Goal: Information Seeking & Learning: Learn about a topic

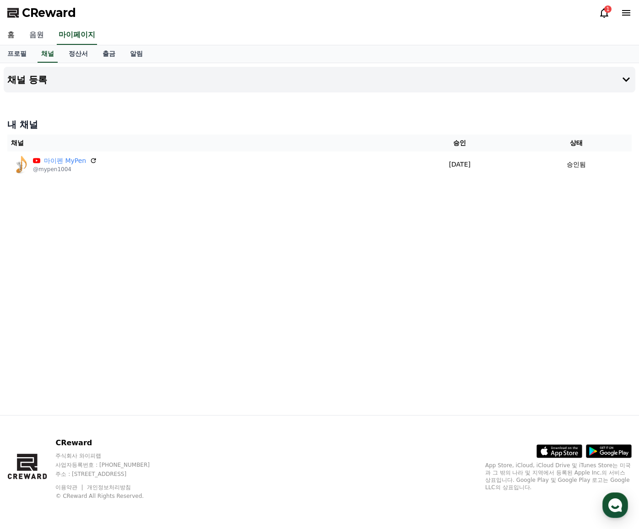
click at [34, 32] on link "음원" at bounding box center [36, 35] width 29 height 19
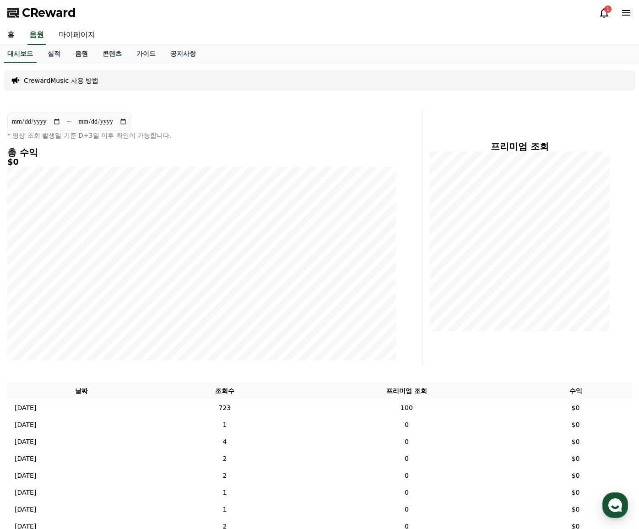
click at [92, 52] on link "음원" at bounding box center [81, 53] width 27 height 17
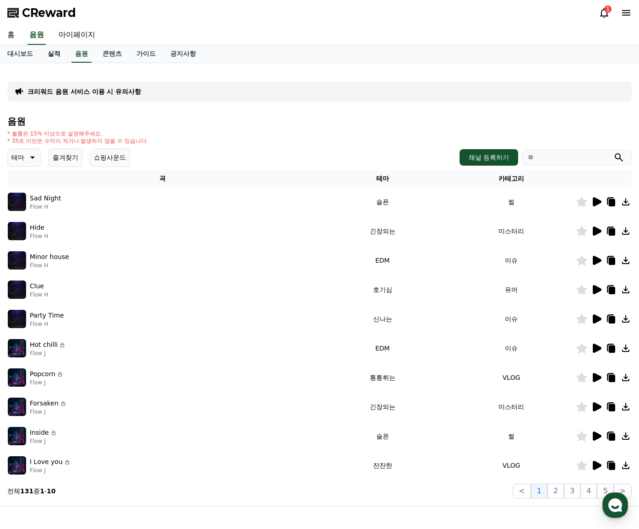
click at [60, 54] on link "실적" at bounding box center [53, 53] width 27 height 17
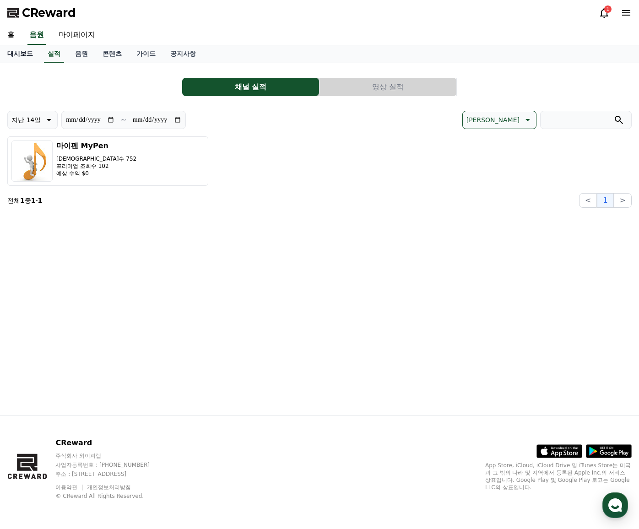
click at [20, 54] on link "대시보드" at bounding box center [20, 53] width 40 height 17
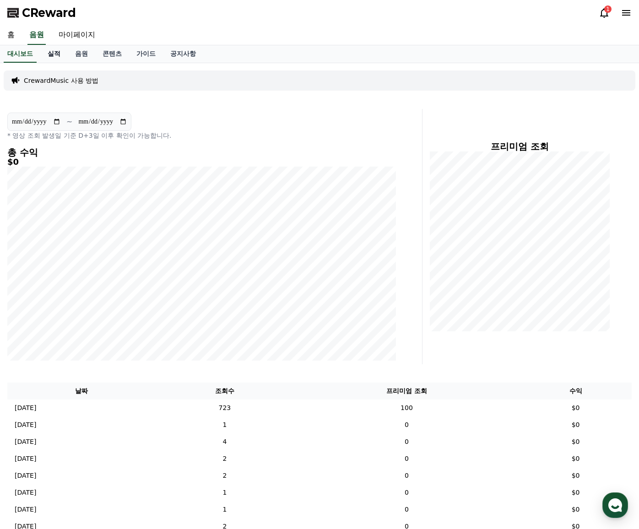
click at [57, 55] on link "실적" at bounding box center [53, 53] width 27 height 17
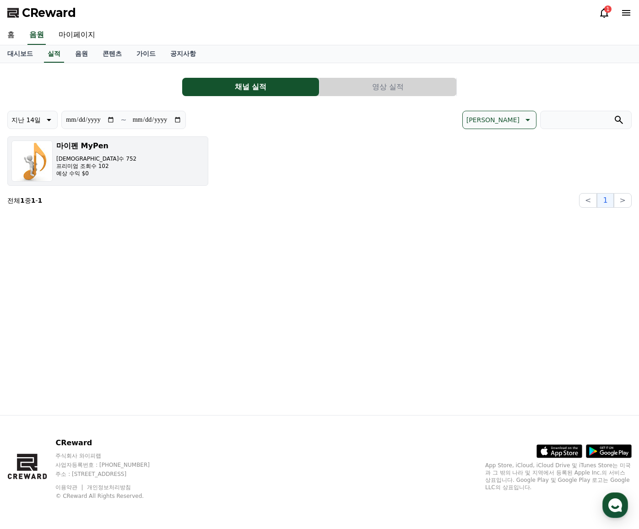
click at [132, 173] on button "마이펜 MyPen 조회수 752 프리미엄 조회수 102 예상 수익 $0" at bounding box center [107, 160] width 201 height 49
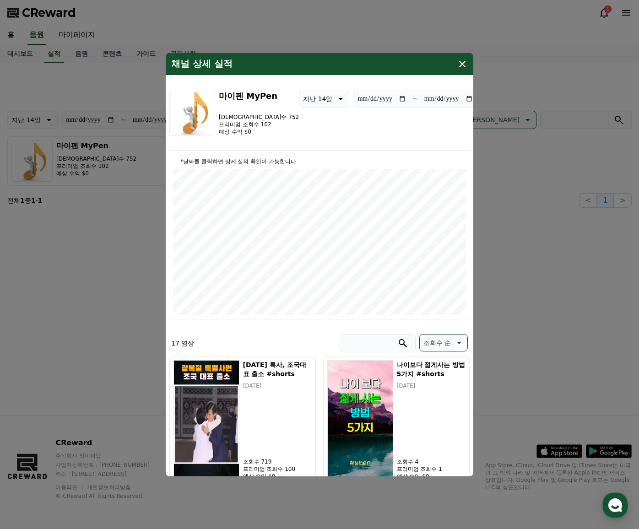
click at [462, 60] on icon "modal" at bounding box center [462, 64] width 11 height 11
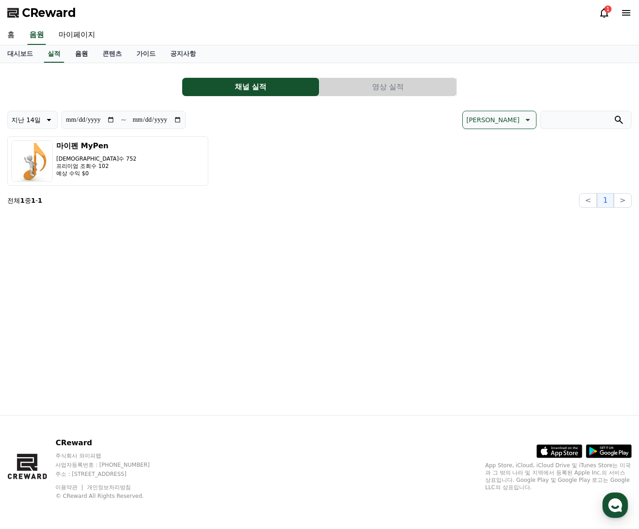
click at [83, 54] on link "음원" at bounding box center [81, 53] width 27 height 17
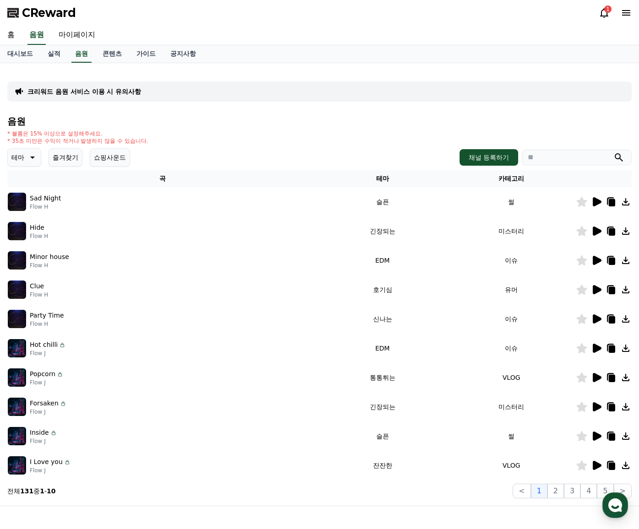
click at [597, 200] on icon at bounding box center [597, 201] width 9 height 9
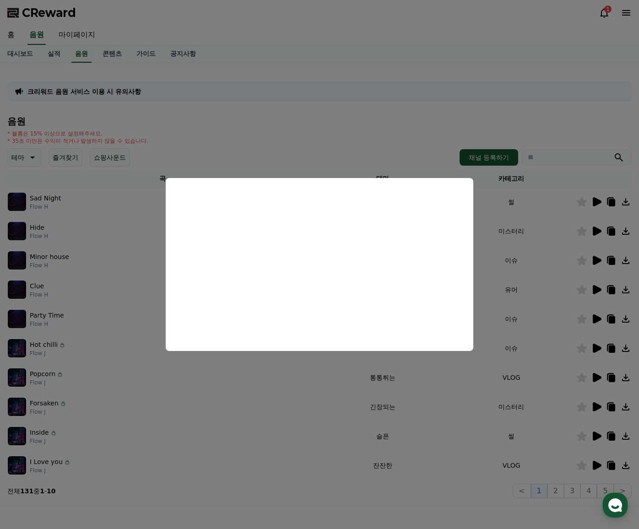
click at [331, 131] on button "close modal" at bounding box center [319, 264] width 639 height 529
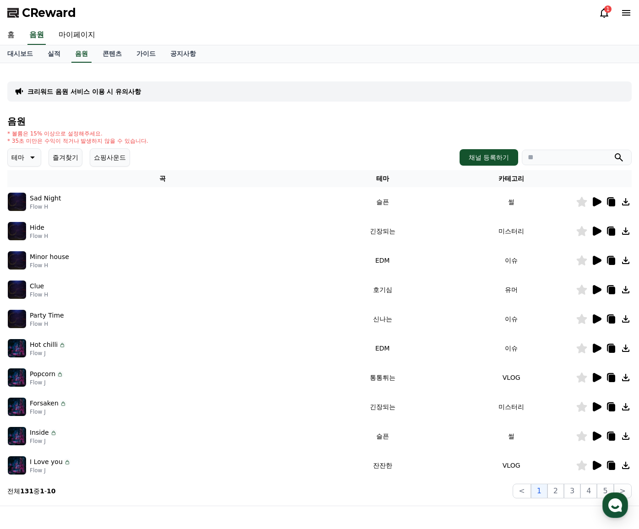
click at [28, 157] on icon at bounding box center [31, 157] width 11 height 11
click at [21, 258] on button "코믹한" at bounding box center [22, 257] width 27 height 20
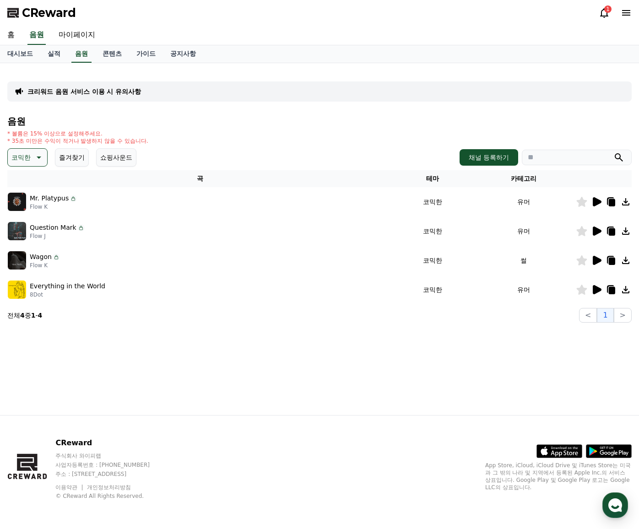
click at [593, 202] on icon at bounding box center [597, 201] width 9 height 9
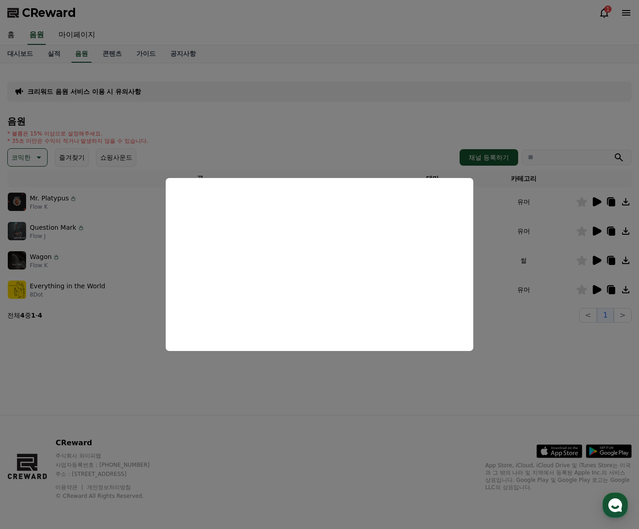
click at [541, 359] on button "close modal" at bounding box center [319, 264] width 639 height 529
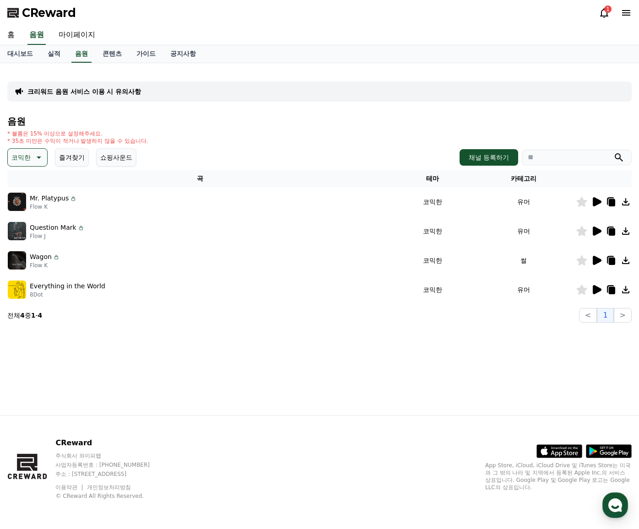
click at [598, 226] on icon at bounding box center [596, 231] width 11 height 11
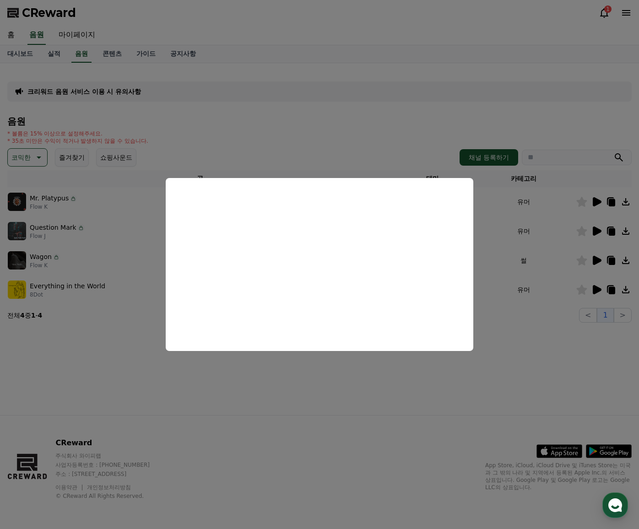
click at [380, 385] on button "close modal" at bounding box center [319, 264] width 639 height 529
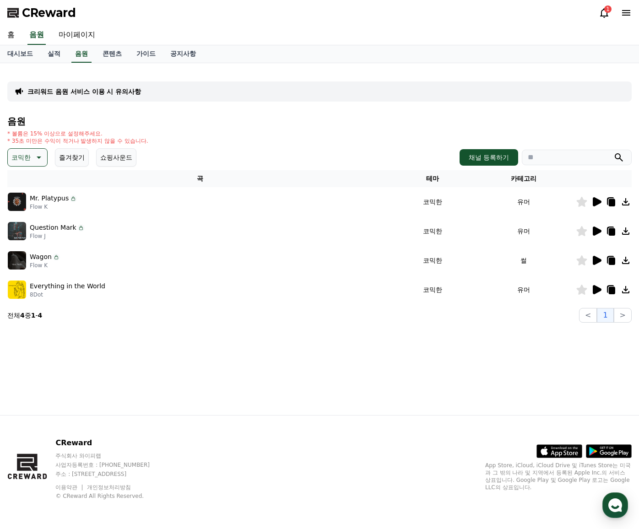
click at [600, 260] on icon at bounding box center [597, 260] width 9 height 9
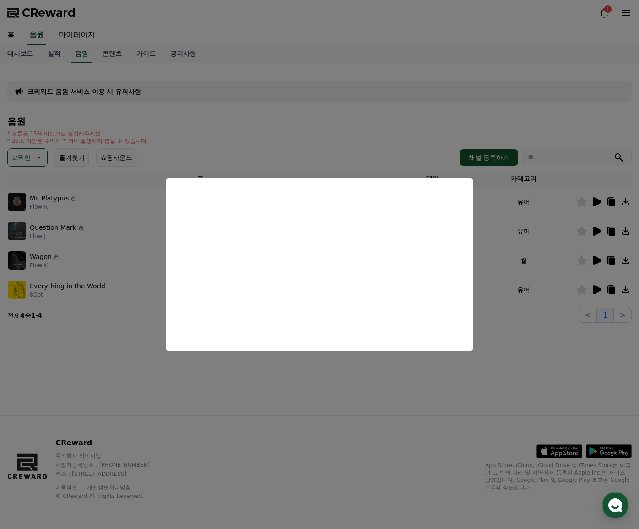
click at [316, 372] on button "close modal" at bounding box center [319, 264] width 639 height 529
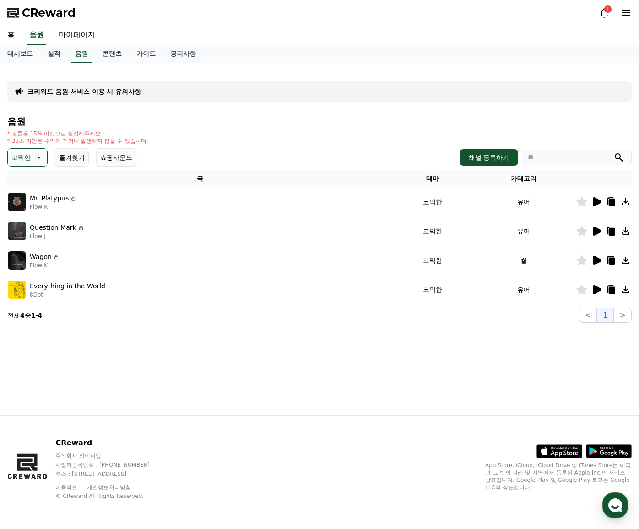
click at [600, 290] on icon at bounding box center [597, 289] width 9 height 9
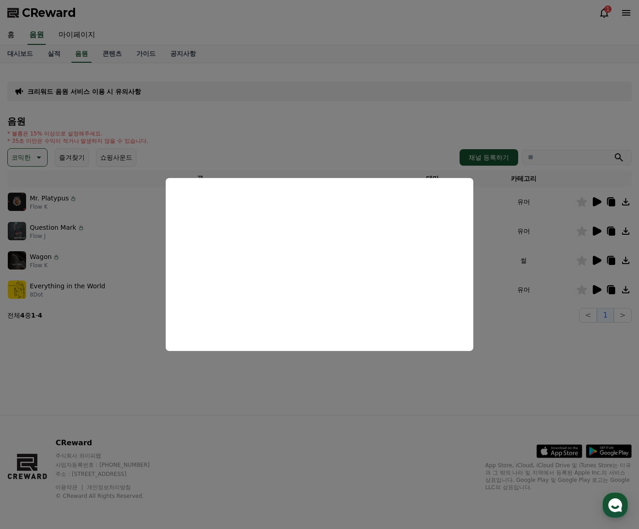
click at [295, 361] on button "close modal" at bounding box center [319, 264] width 639 height 529
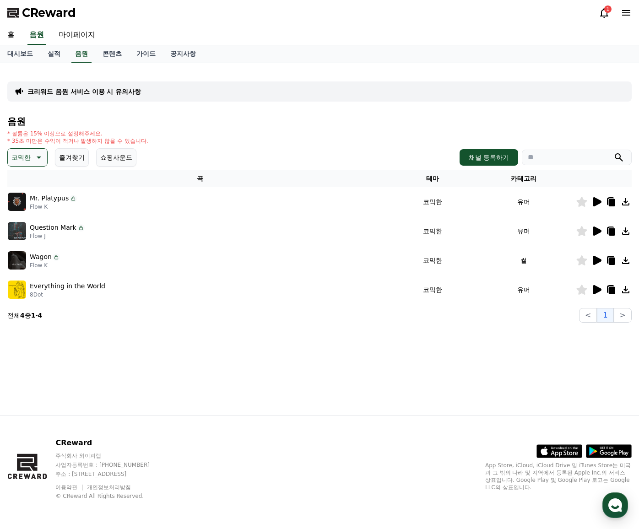
click at [598, 258] on icon at bounding box center [597, 260] width 9 height 9
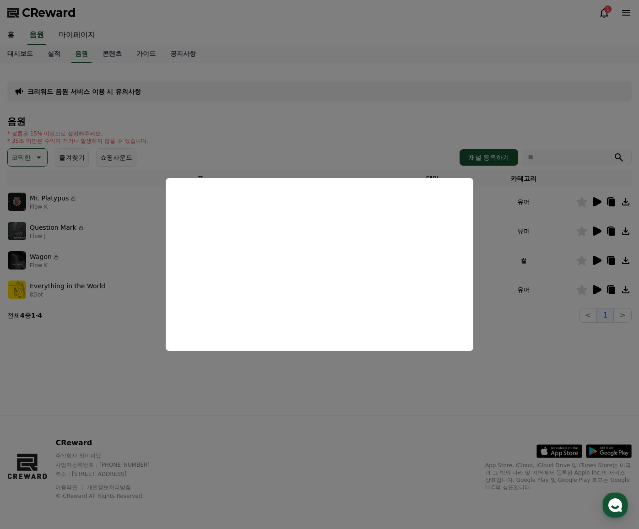
click at [314, 375] on button "close modal" at bounding box center [319, 264] width 639 height 529
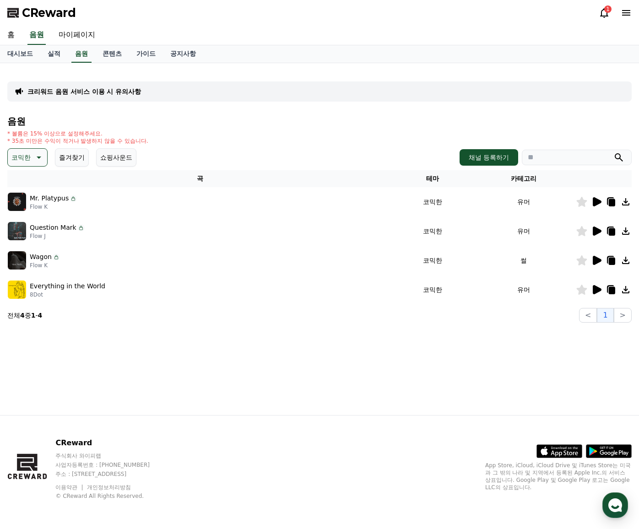
click at [38, 152] on icon at bounding box center [37, 157] width 11 height 11
click at [24, 199] on div "전체 환상적인 호기심 어두운 밝은 통통튀는 신나는 반전 웅장한 드라마틱 즐거움 분위기있는 EDM 그루브 슬픈 잔잔한 귀여운 감동적인 긴장되는 …" at bounding box center [28, 316] width 39 height 472
click at [26, 207] on button "통통튀는" at bounding box center [25, 209] width 33 height 20
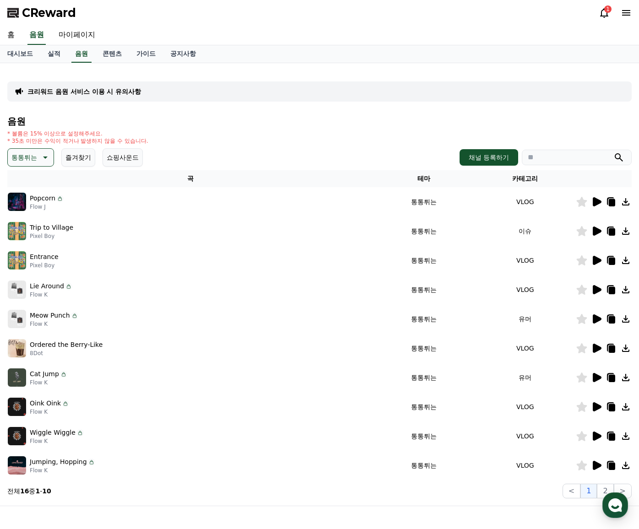
click at [593, 201] on icon at bounding box center [597, 201] width 9 height 9
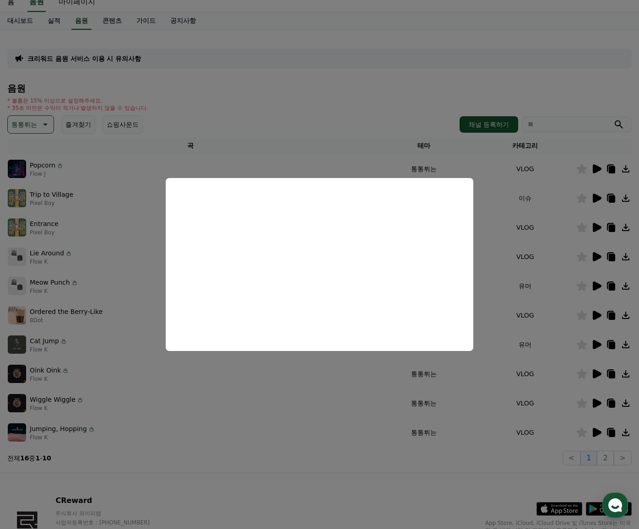
scroll to position [91, 0]
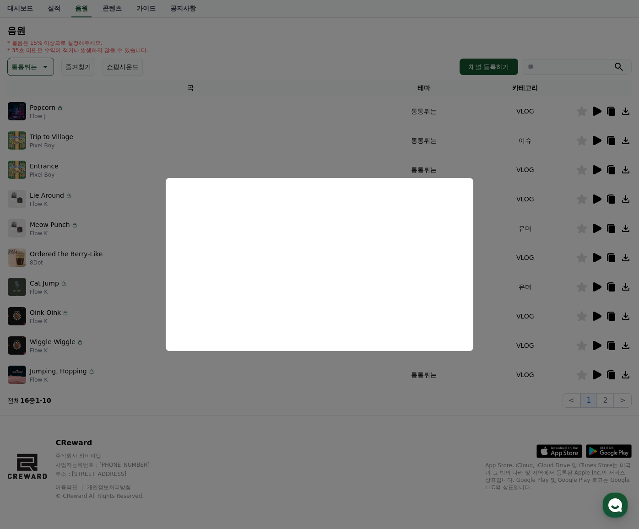
click at [594, 370] on button "close modal" at bounding box center [319, 264] width 639 height 529
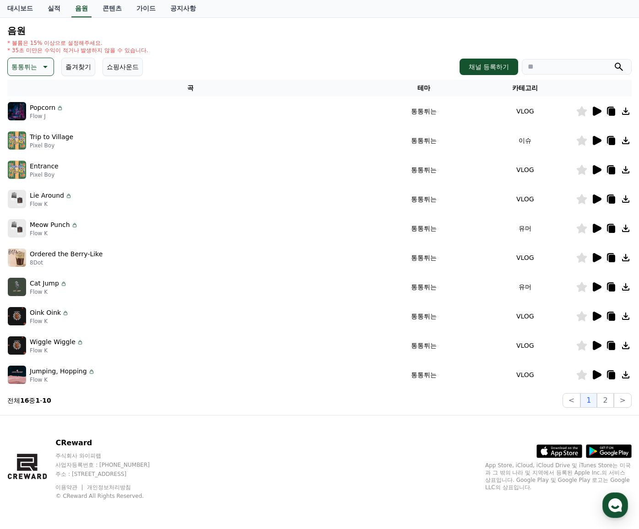
click at [597, 376] on icon at bounding box center [597, 374] width 9 height 9
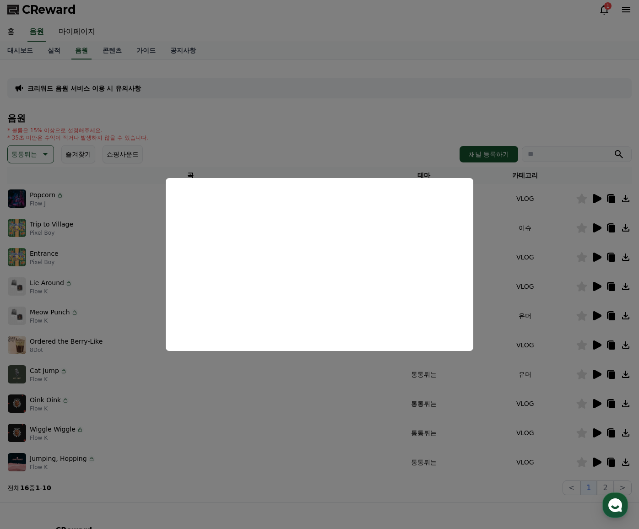
scroll to position [0, 0]
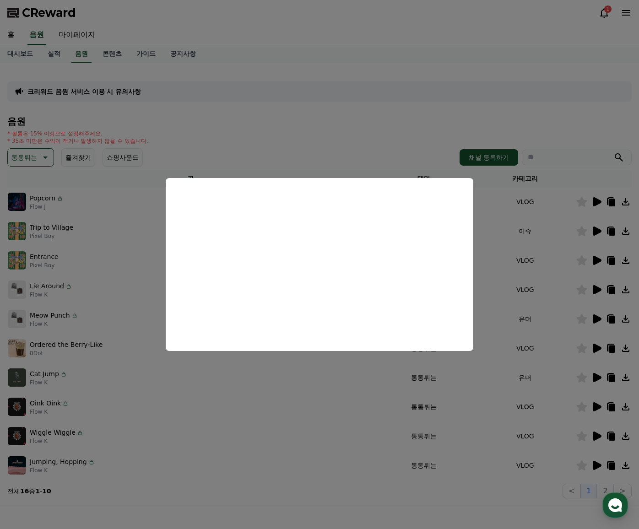
click at [209, 130] on button "close modal" at bounding box center [319, 264] width 639 height 529
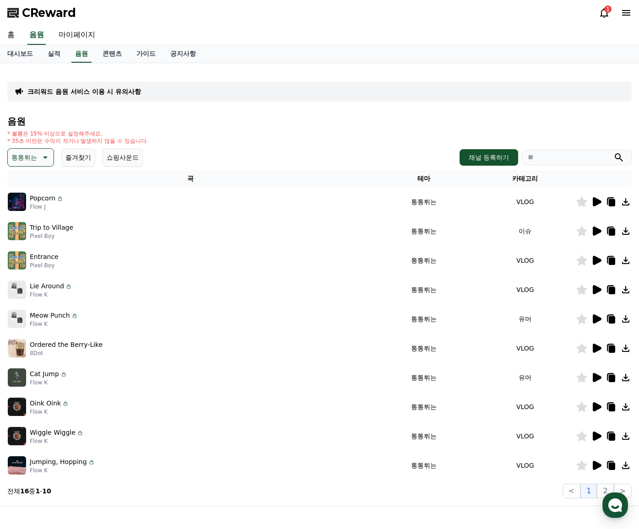
click at [36, 154] on p "통통튀는" at bounding box center [24, 157] width 26 height 13
click at [22, 188] on button "신나는" at bounding box center [22, 187] width 27 height 20
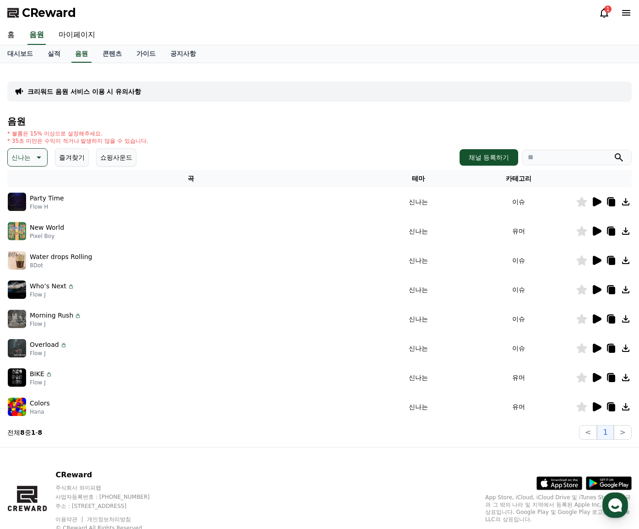
click at [594, 205] on icon at bounding box center [597, 201] width 9 height 9
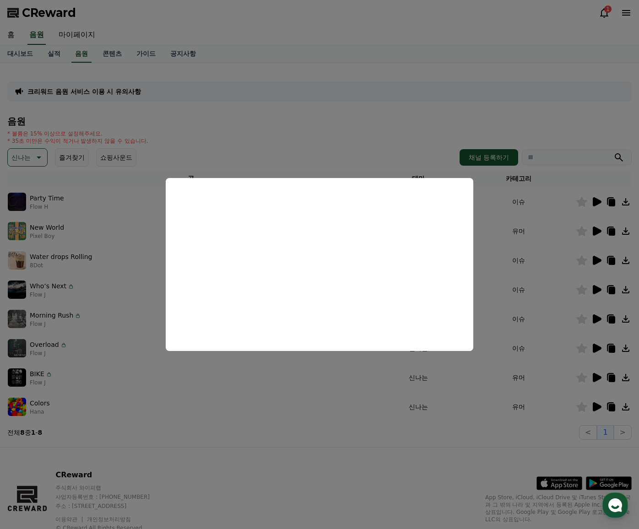
click at [598, 231] on button "close modal" at bounding box center [319, 264] width 639 height 529
click at [598, 231] on icon at bounding box center [597, 231] width 9 height 9
click at [599, 260] on button "close modal" at bounding box center [319, 264] width 639 height 529
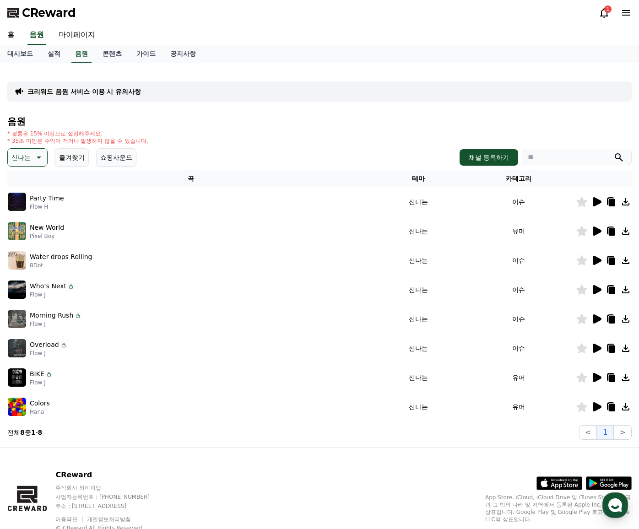
click at [599, 260] on icon at bounding box center [597, 260] width 9 height 9
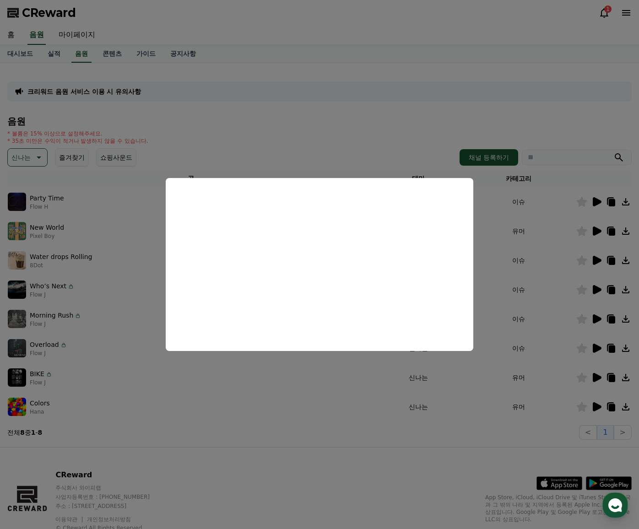
click at [598, 289] on button "close modal" at bounding box center [319, 264] width 639 height 529
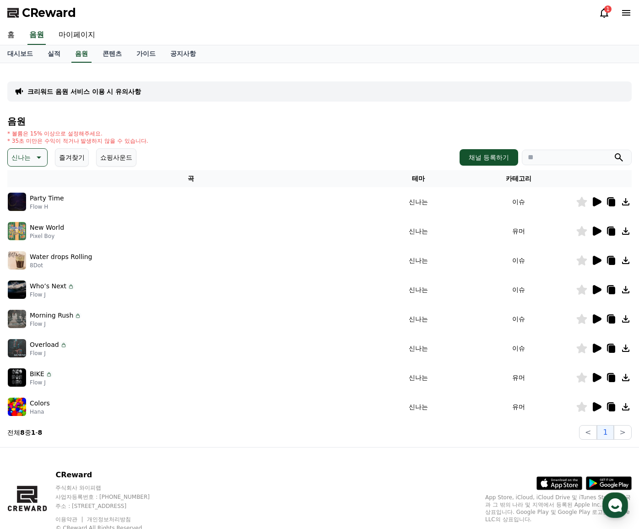
click at [596, 289] on icon at bounding box center [597, 289] width 9 height 9
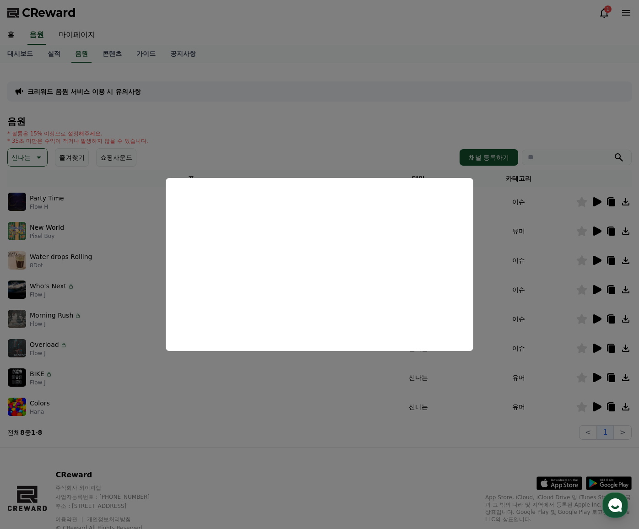
click at [380, 116] on button "close modal" at bounding box center [319, 264] width 639 height 529
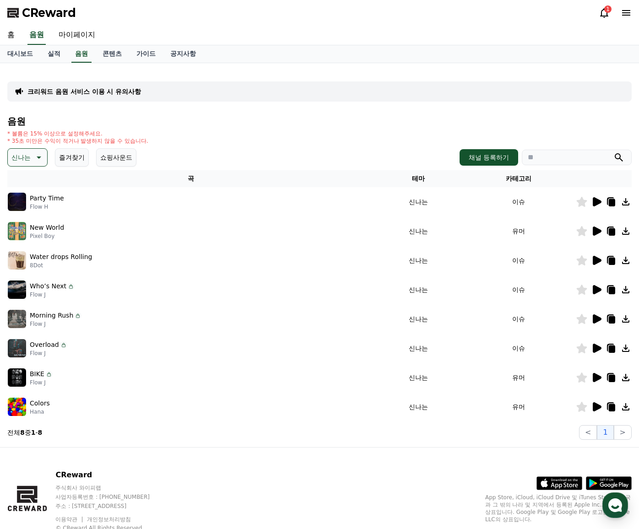
click at [596, 377] on icon at bounding box center [597, 377] width 9 height 9
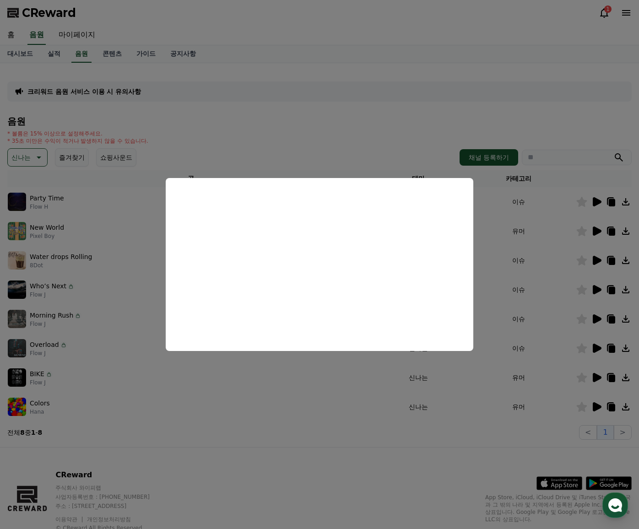
drag, startPoint x: 533, startPoint y: 434, endPoint x: 541, endPoint y: 431, distance: 8.4
click at [533, 434] on button "close modal" at bounding box center [319, 264] width 639 height 529
click at [599, 406] on icon at bounding box center [597, 406] width 9 height 9
click at [374, 119] on button "close modal" at bounding box center [319, 264] width 639 height 529
